Goal: Task Accomplishment & Management: Manage account settings

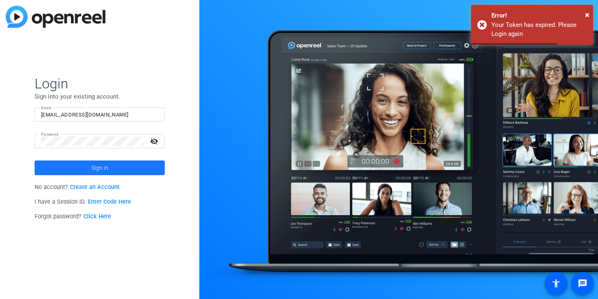
click at [126, 164] on span at bounding box center [100, 168] width 130 height 20
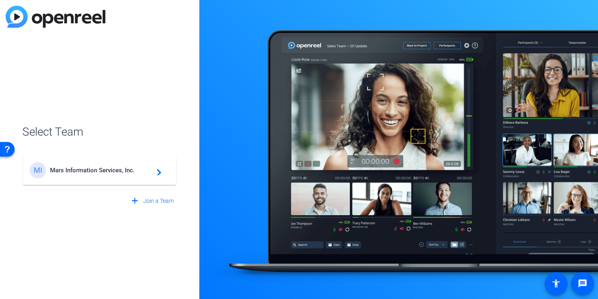
click at [91, 171] on span "Mars Information Services, Inc." at bounding box center [101, 169] width 102 height 7
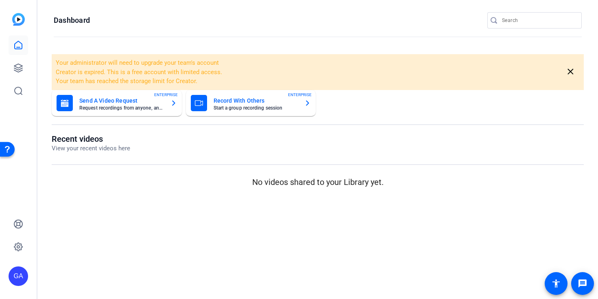
click at [206, 170] on div "Recent videos View your recent videos here No videos shared to your Library yet." at bounding box center [318, 161] width 532 height 55
click at [21, 276] on div "GA" at bounding box center [19, 276] width 20 height 20
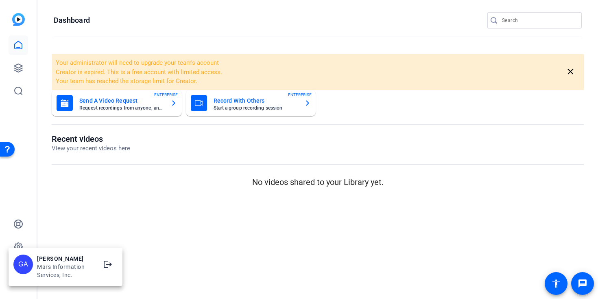
click at [30, 239] on div at bounding box center [299, 149] width 598 height 299
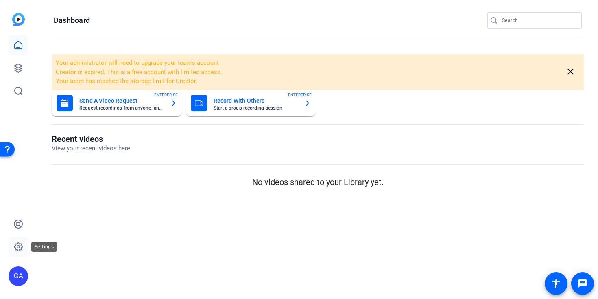
click at [20, 246] on icon at bounding box center [18, 247] width 10 height 10
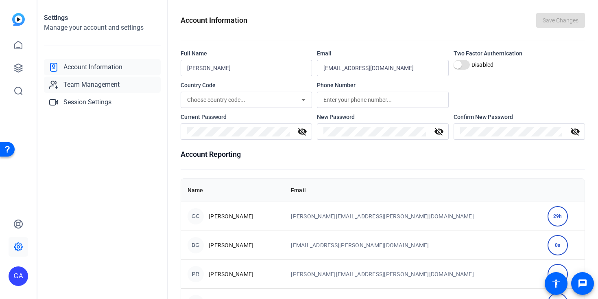
click at [106, 81] on span "Team Management" at bounding box center [91, 85] width 56 height 10
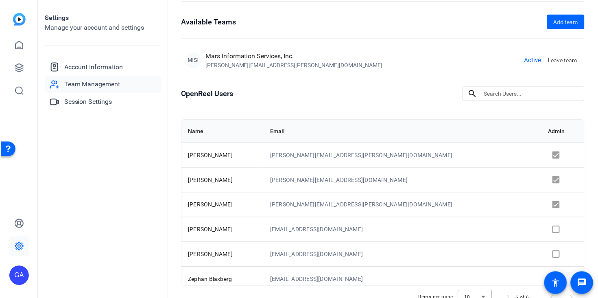
scroll to position [37, 0]
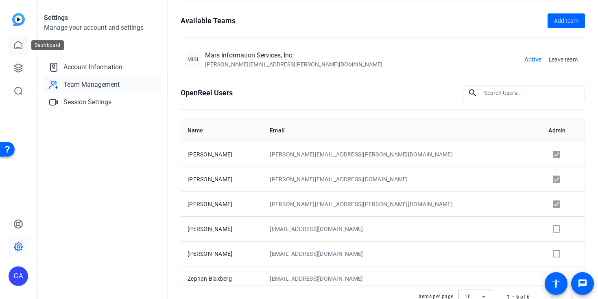
click at [18, 52] on link at bounding box center [19, 45] width 20 height 20
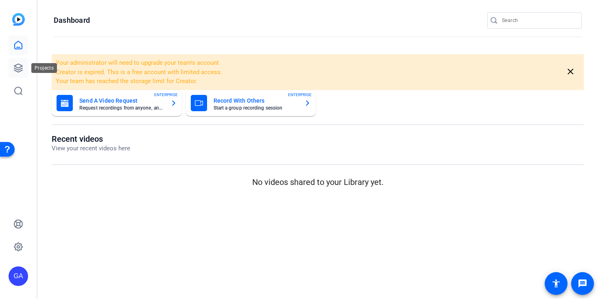
click at [22, 73] on link at bounding box center [19, 68] width 20 height 20
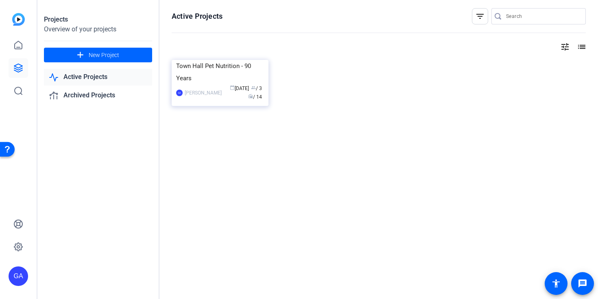
click at [268, 240] on div "Active Projects filter_list tune list Town Hall Pet Nutrition - 90 Years GA [PE…" at bounding box center [378, 149] width 438 height 299
click at [81, 60] on span at bounding box center [98, 55] width 108 height 20
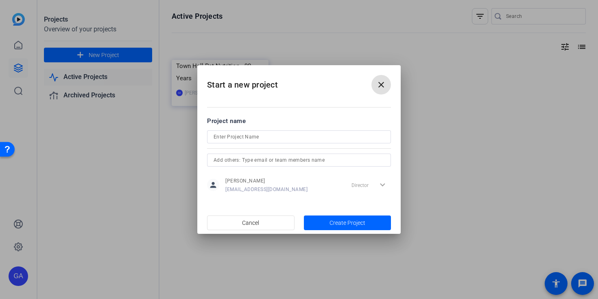
click at [214, 135] on input at bounding box center [299, 137] width 171 height 10
type input "Pet Nutrition PAD - [DATE]"
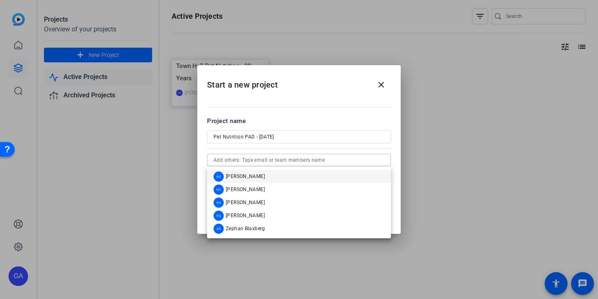
click at [264, 161] on input "text" at bounding box center [299, 160] width 171 height 10
click at [262, 174] on span "[PERSON_NAME]" at bounding box center [245, 176] width 39 height 7
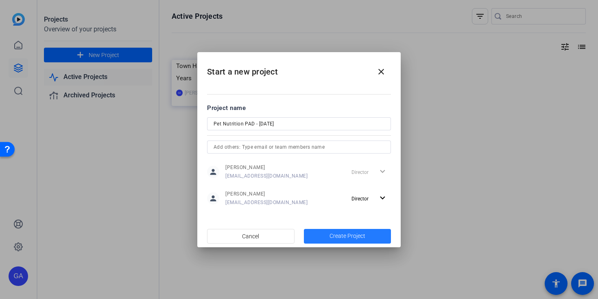
click at [362, 233] on span "Create Project" at bounding box center [347, 235] width 36 height 9
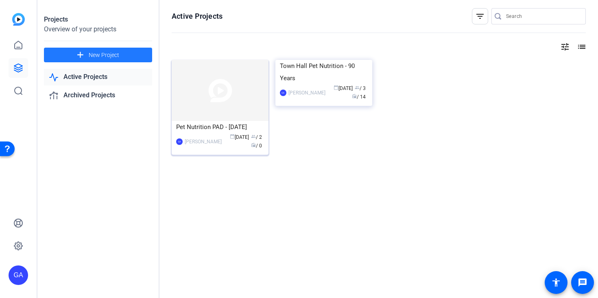
click at [233, 81] on img at bounding box center [220, 90] width 97 height 61
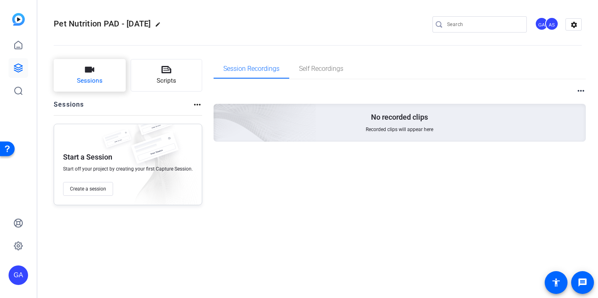
click at [75, 91] on button "Sessions" at bounding box center [90, 75] width 72 height 33
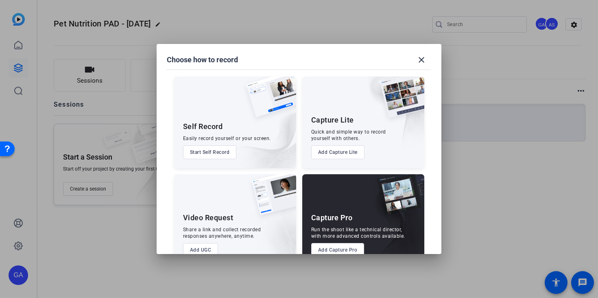
scroll to position [20, 0]
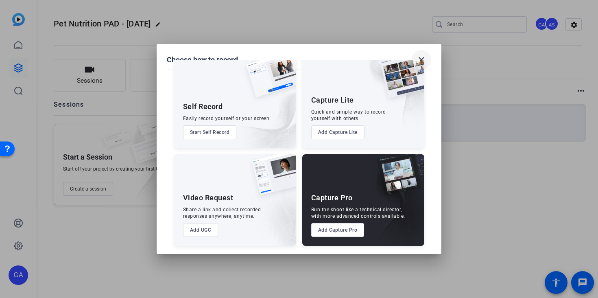
click at [425, 60] on mat-icon "close" at bounding box center [421, 60] width 10 height 10
